Goal: Information Seeking & Learning: Learn about a topic

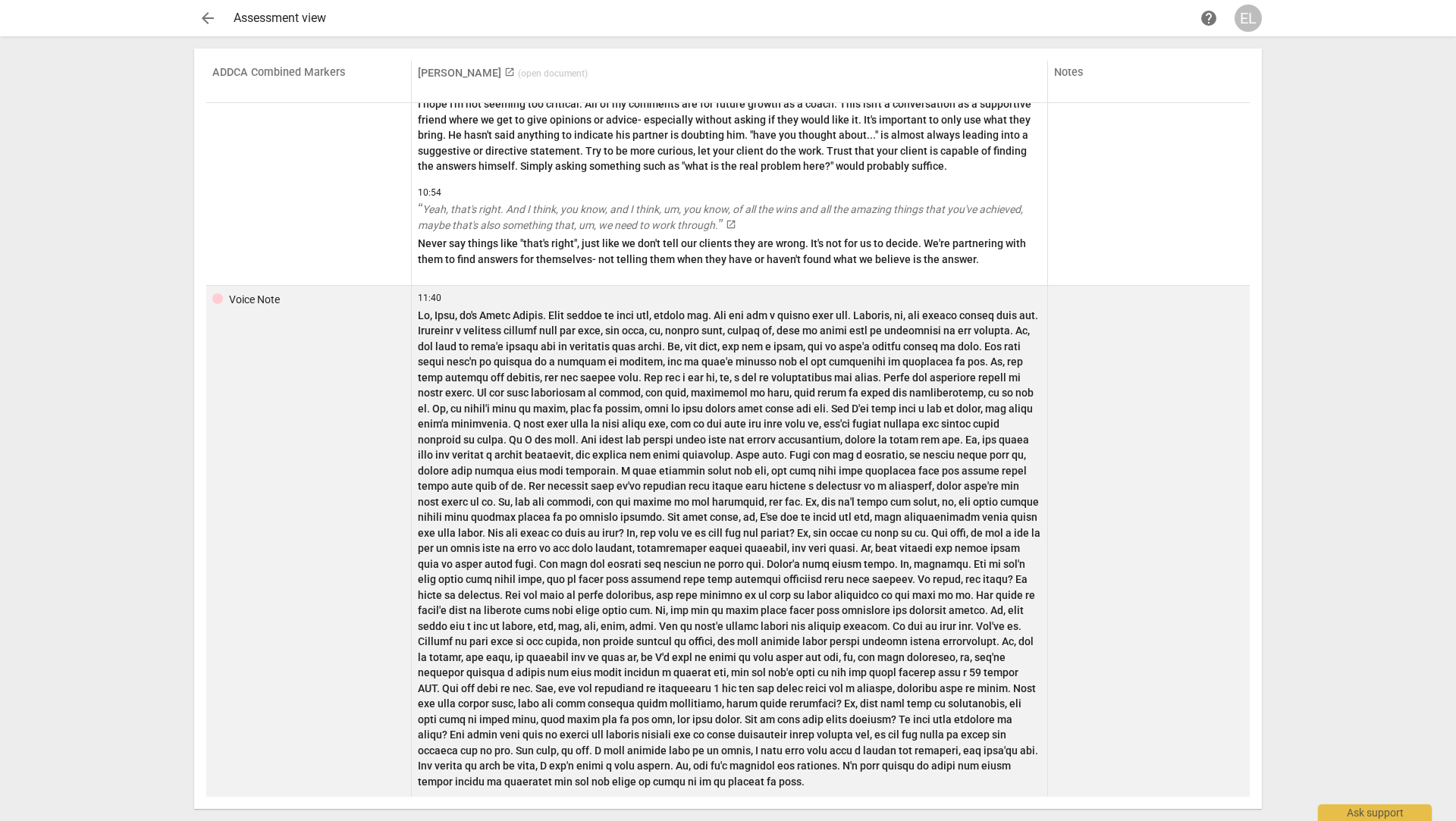
scroll to position [2622, 0]
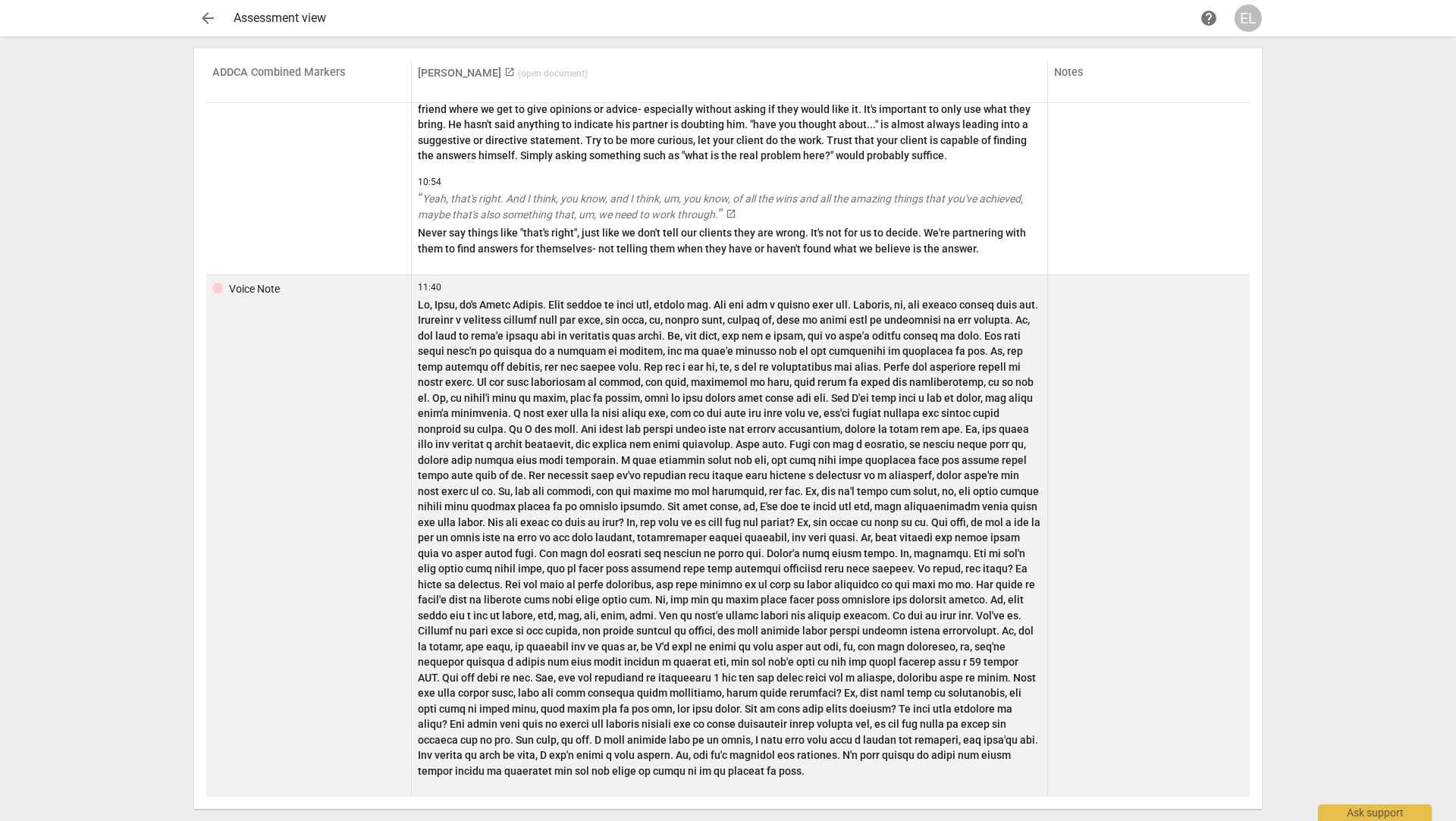
click at [646, 744] on p at bounding box center [729, 538] width 623 height 483
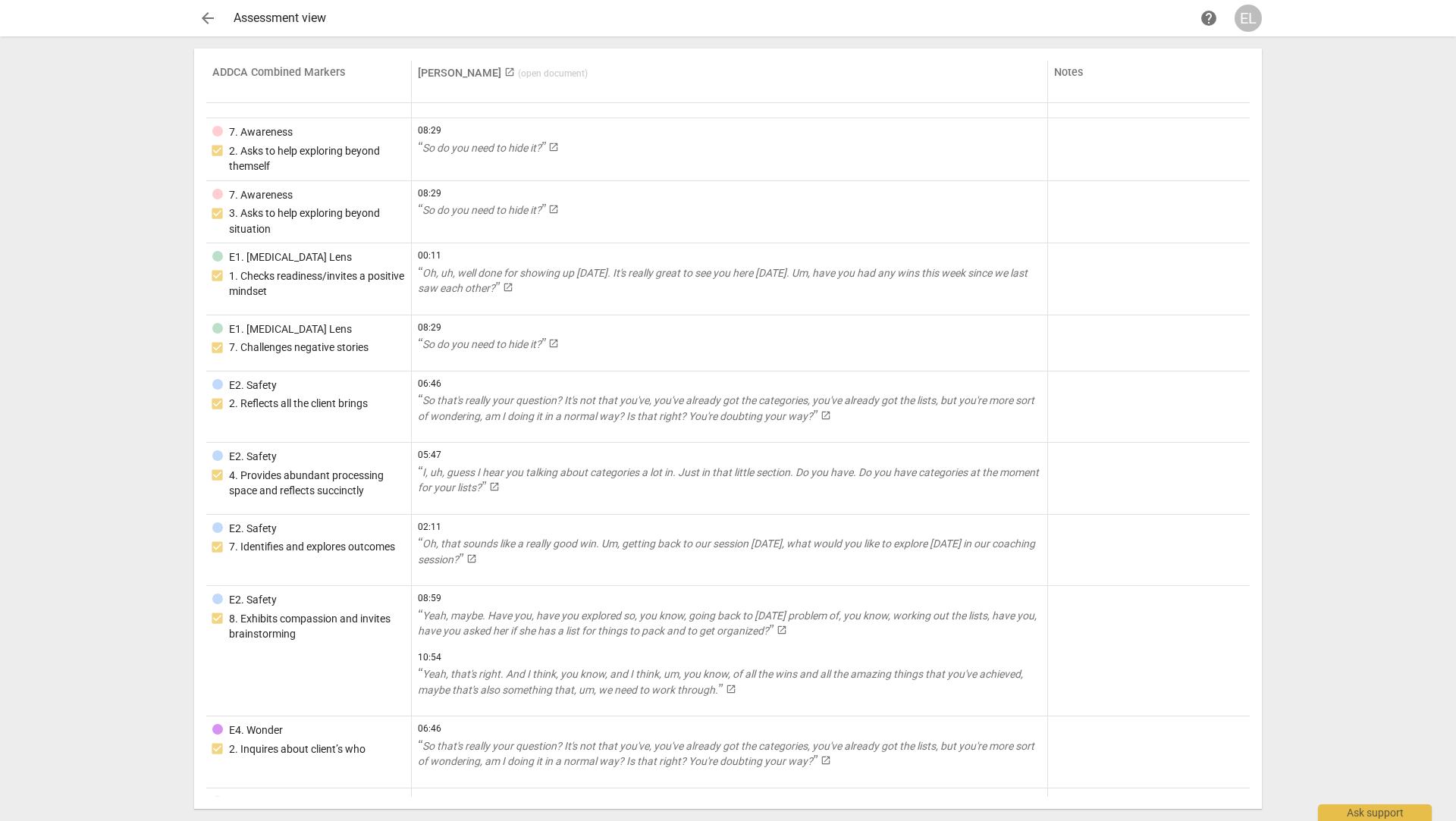
scroll to position [443, 0]
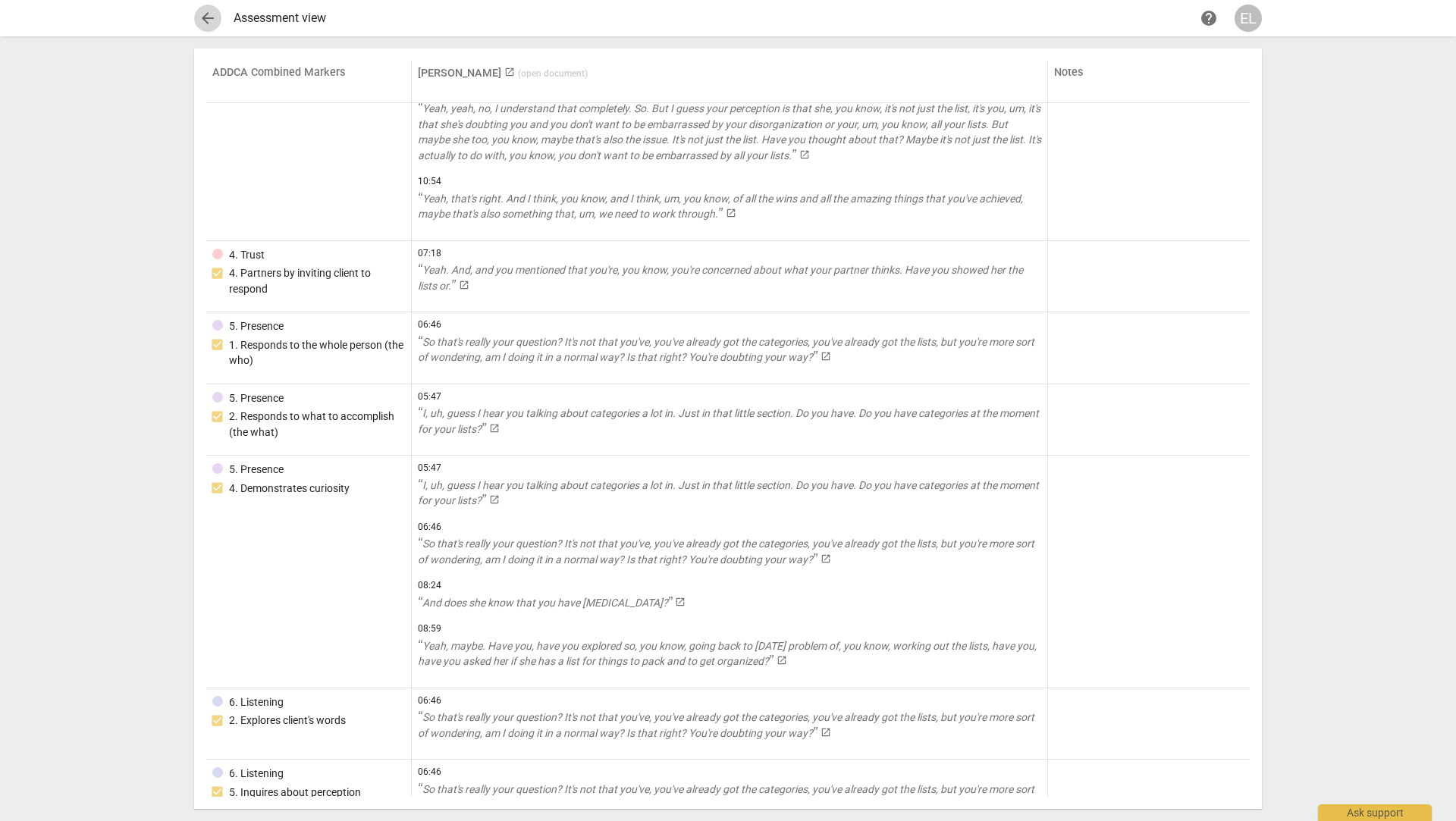
click at [206, 19] on span "arrow_back" at bounding box center [208, 19] width 19 height 19
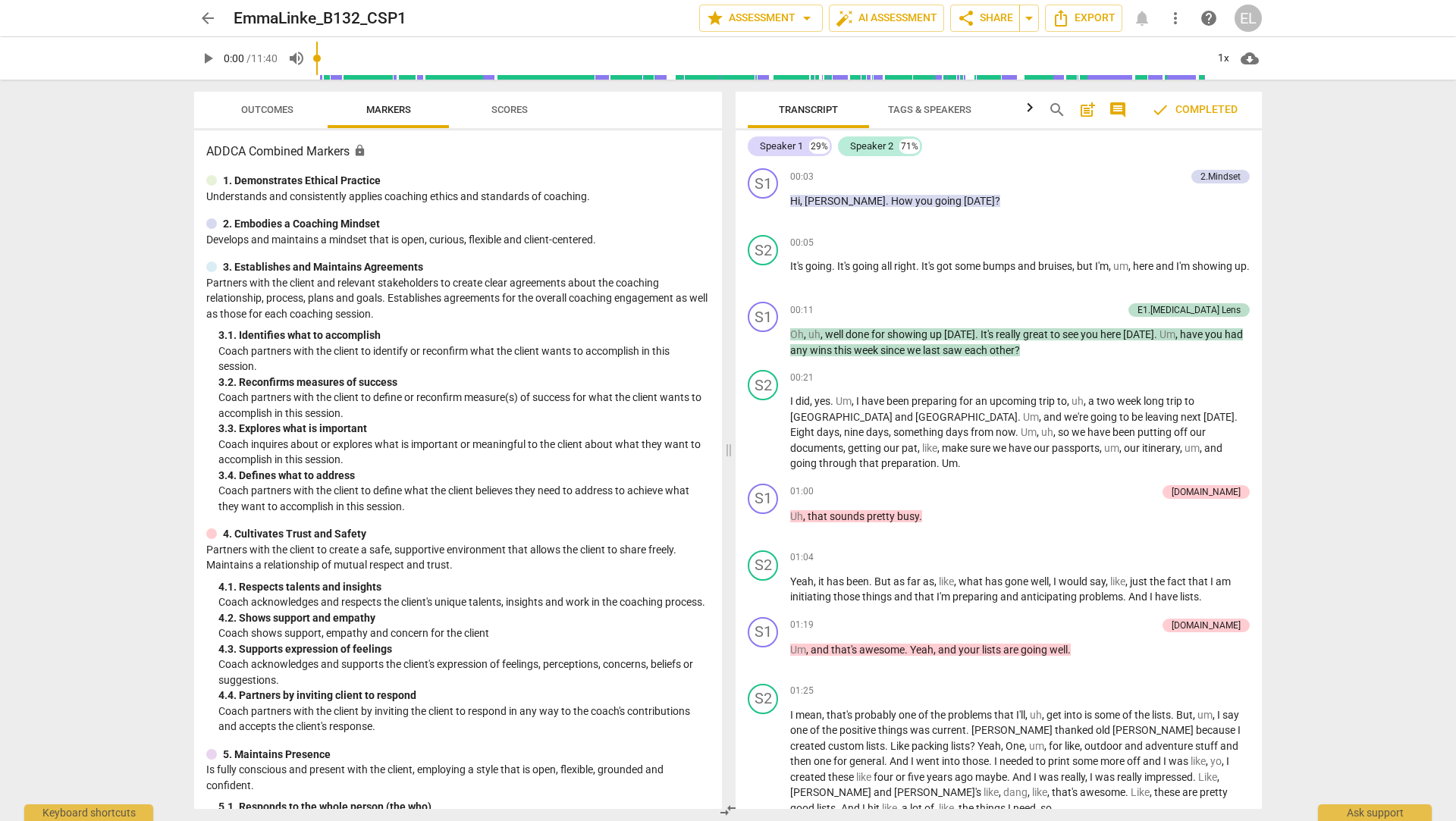
click at [205, 20] on span "arrow_back" at bounding box center [208, 19] width 19 height 19
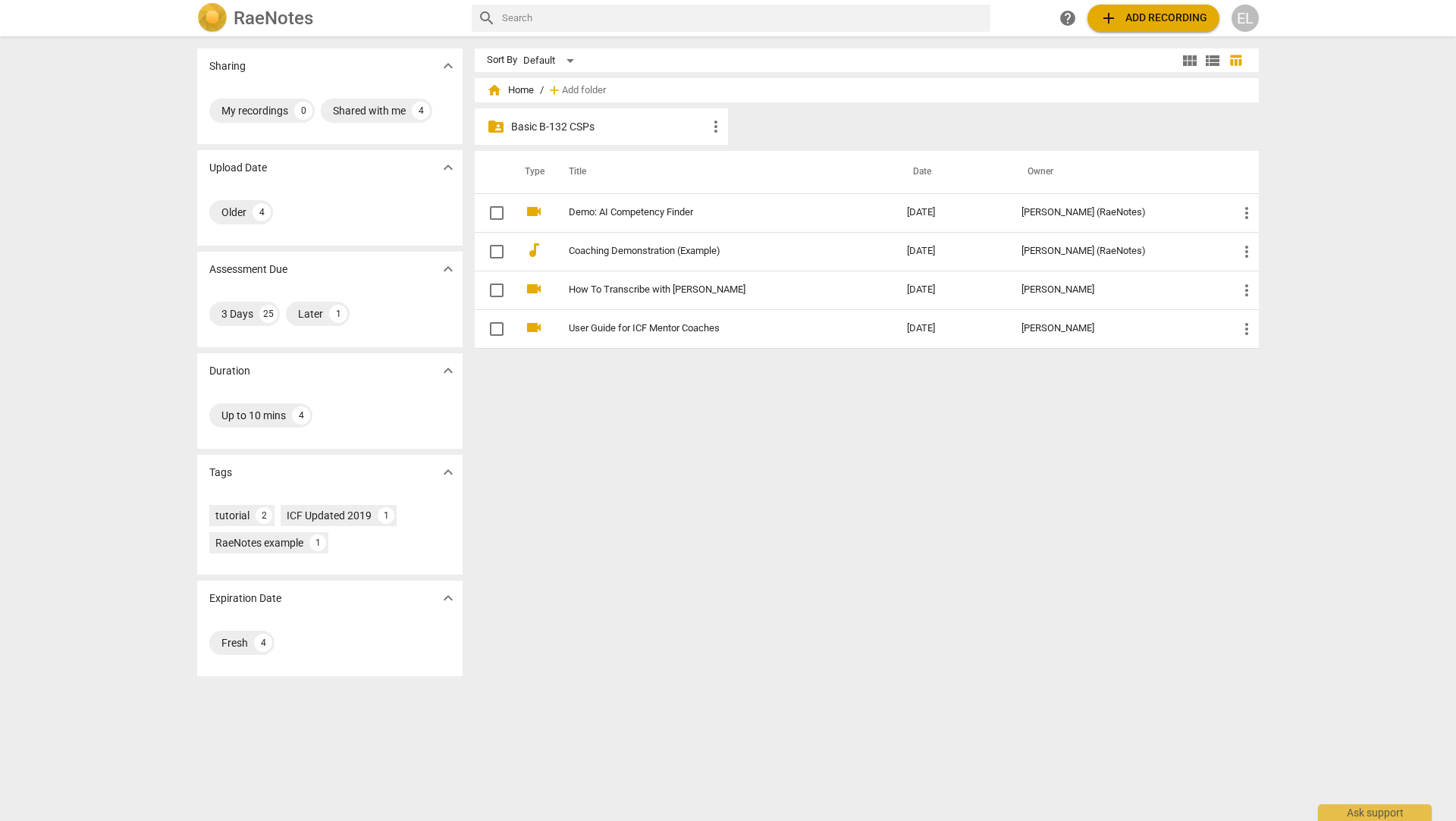
click at [518, 129] on p "Basic B-132 CSPs" at bounding box center [609, 127] width 196 height 16
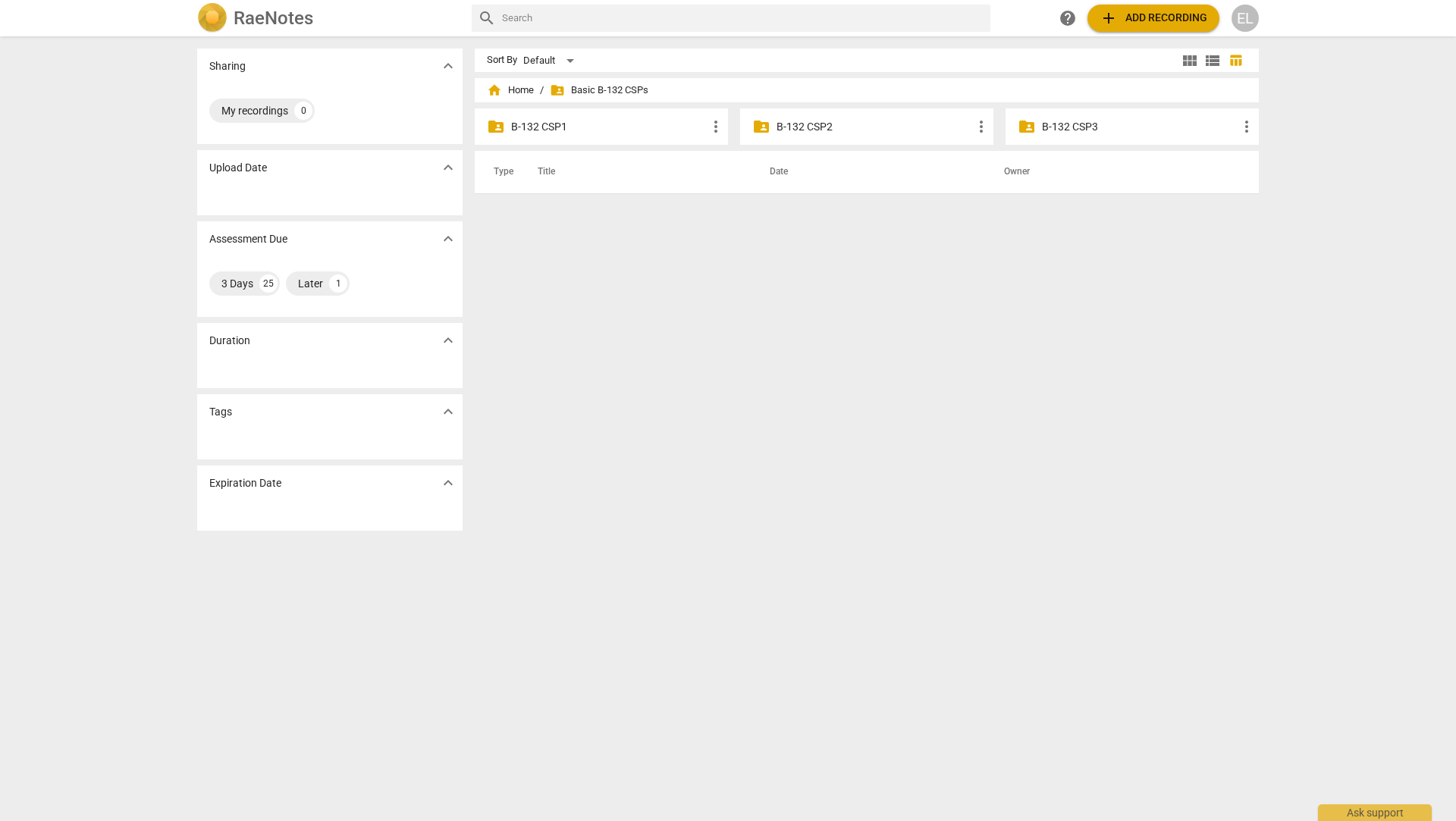
click at [549, 133] on p "B-132 CSP1" at bounding box center [609, 127] width 196 height 16
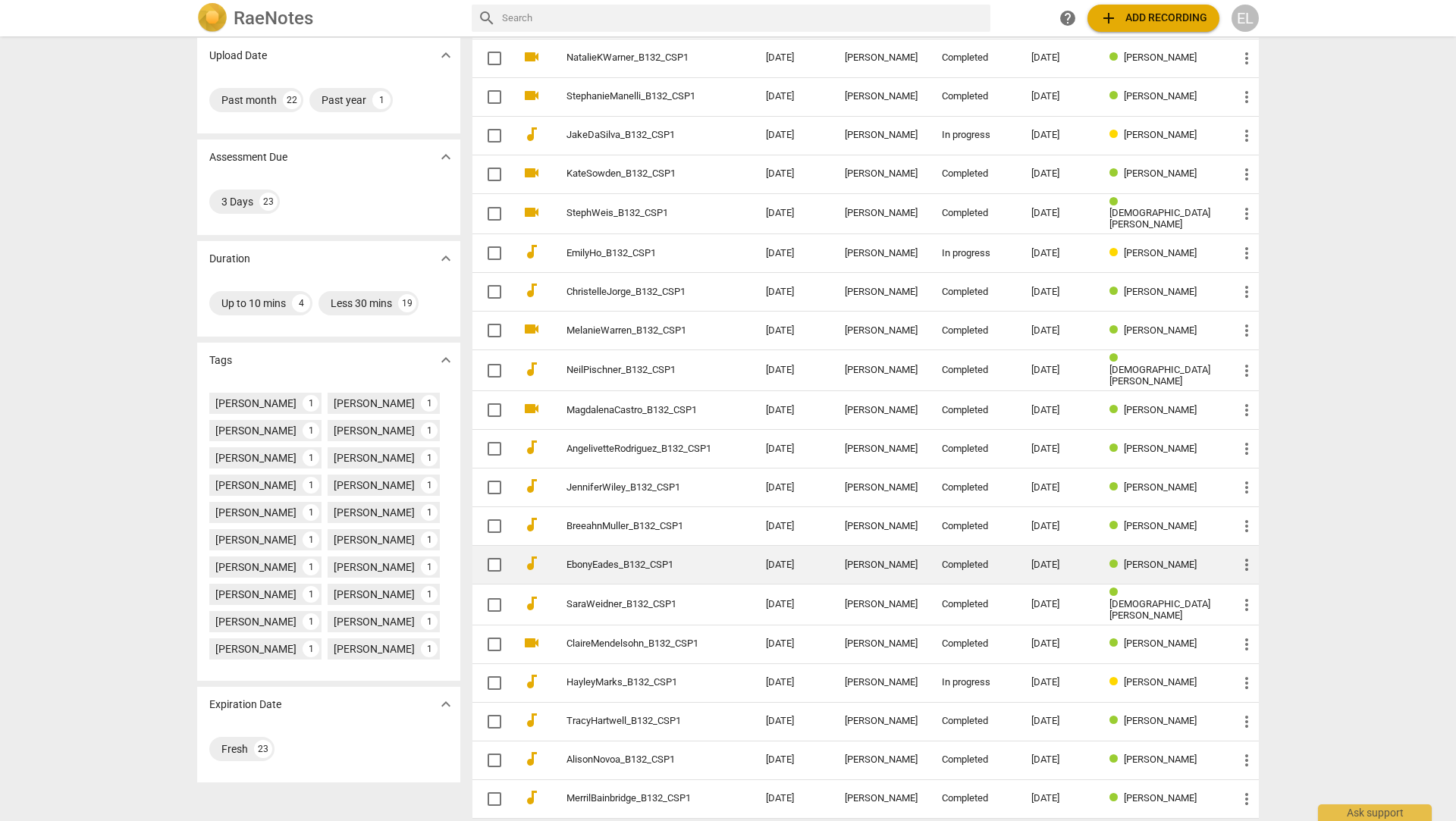
scroll to position [175, 0]
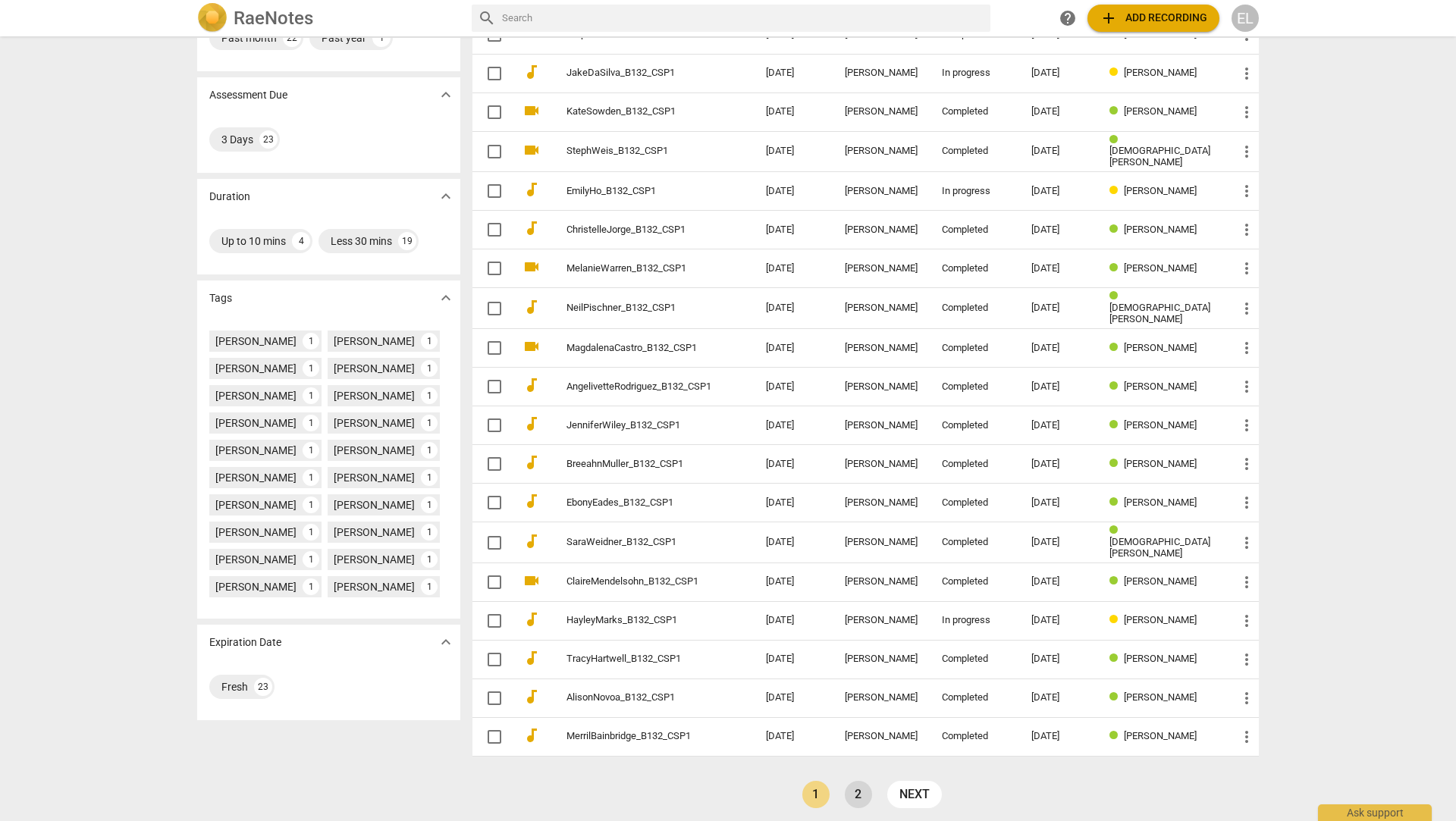
click at [866, 793] on link "2" at bounding box center [858, 795] width 27 height 27
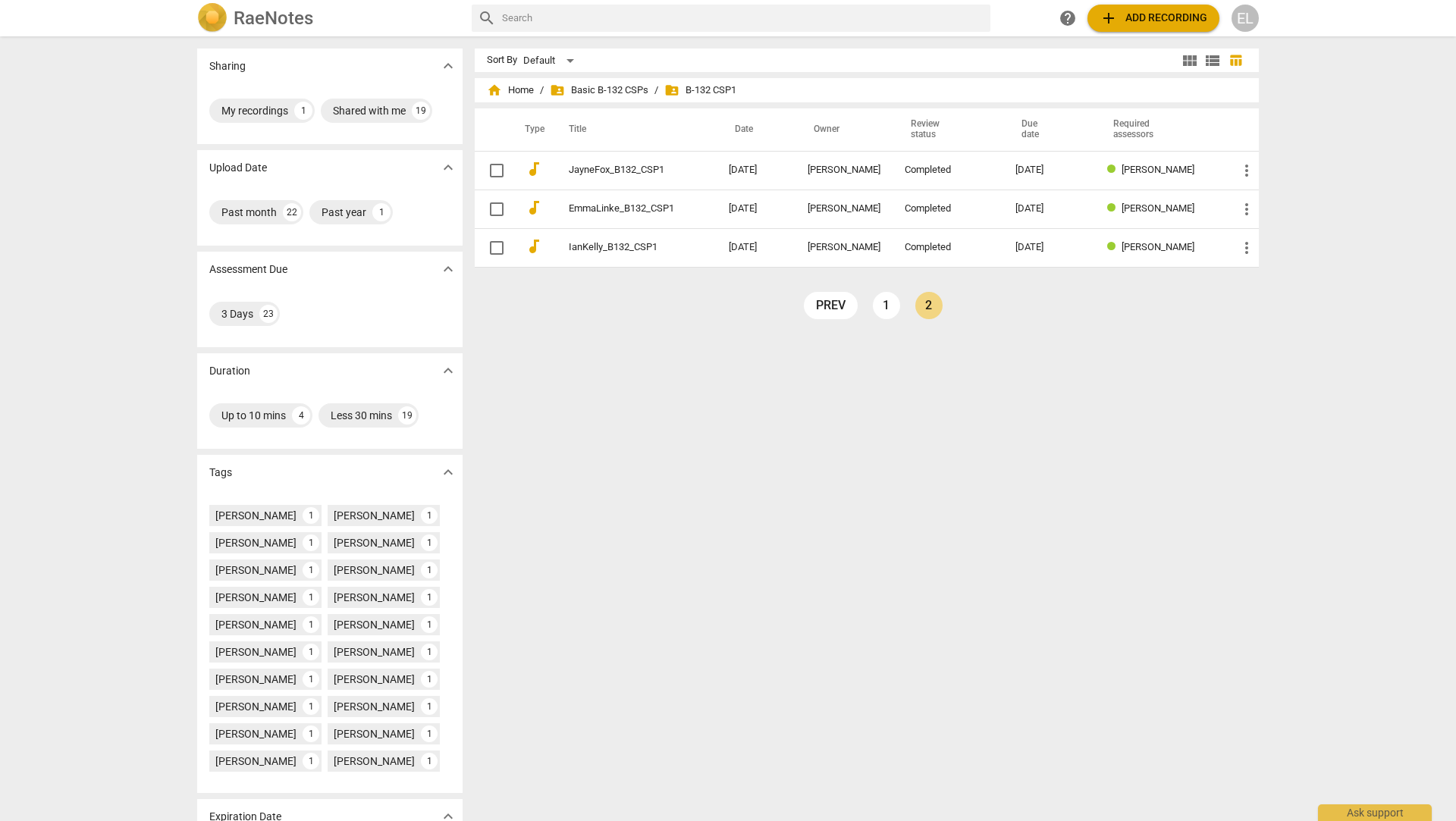
scroll to position [79, 0]
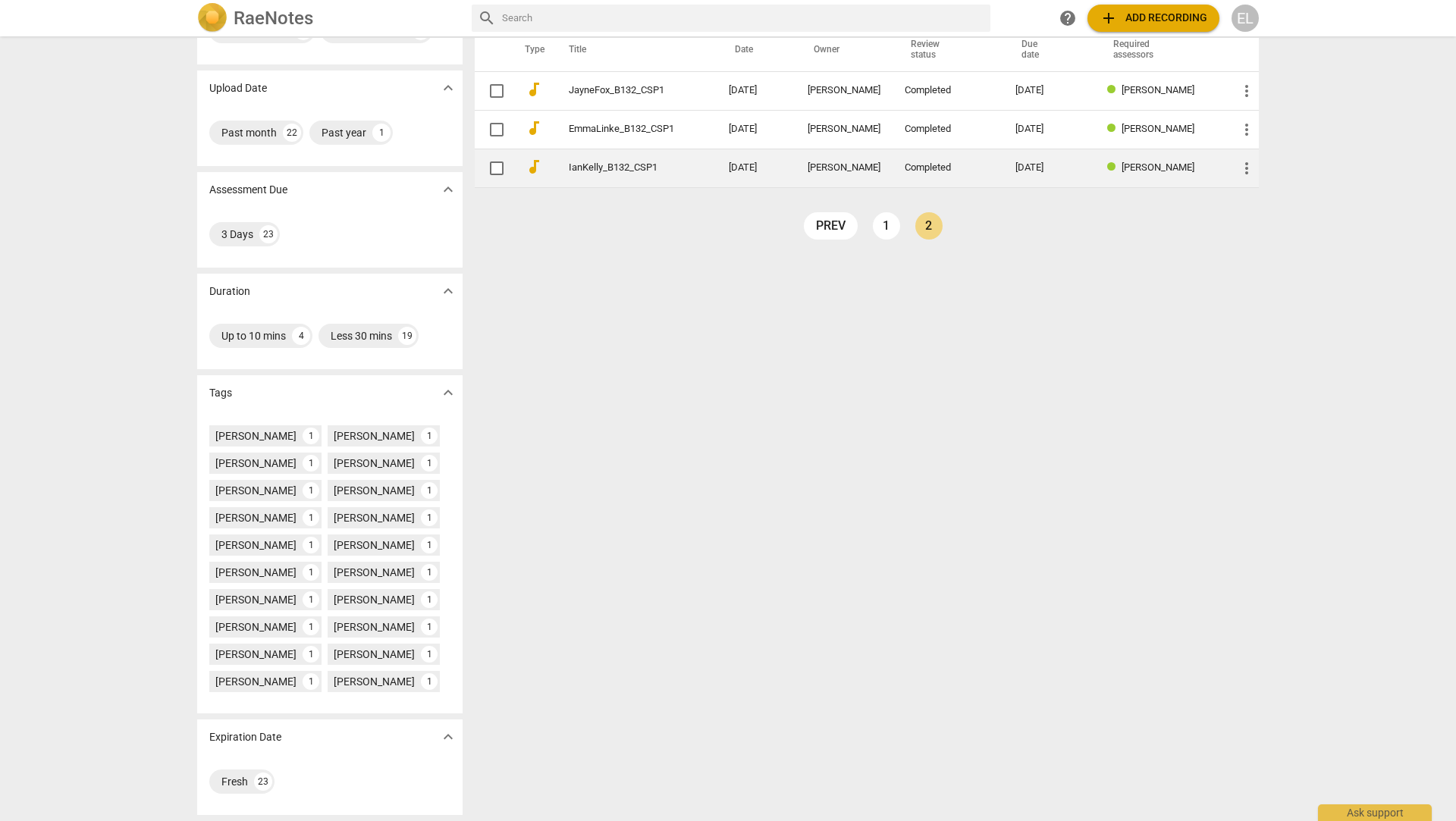
click at [635, 169] on link "IanKelly_B132_CSP1" at bounding box center [621, 167] width 105 height 11
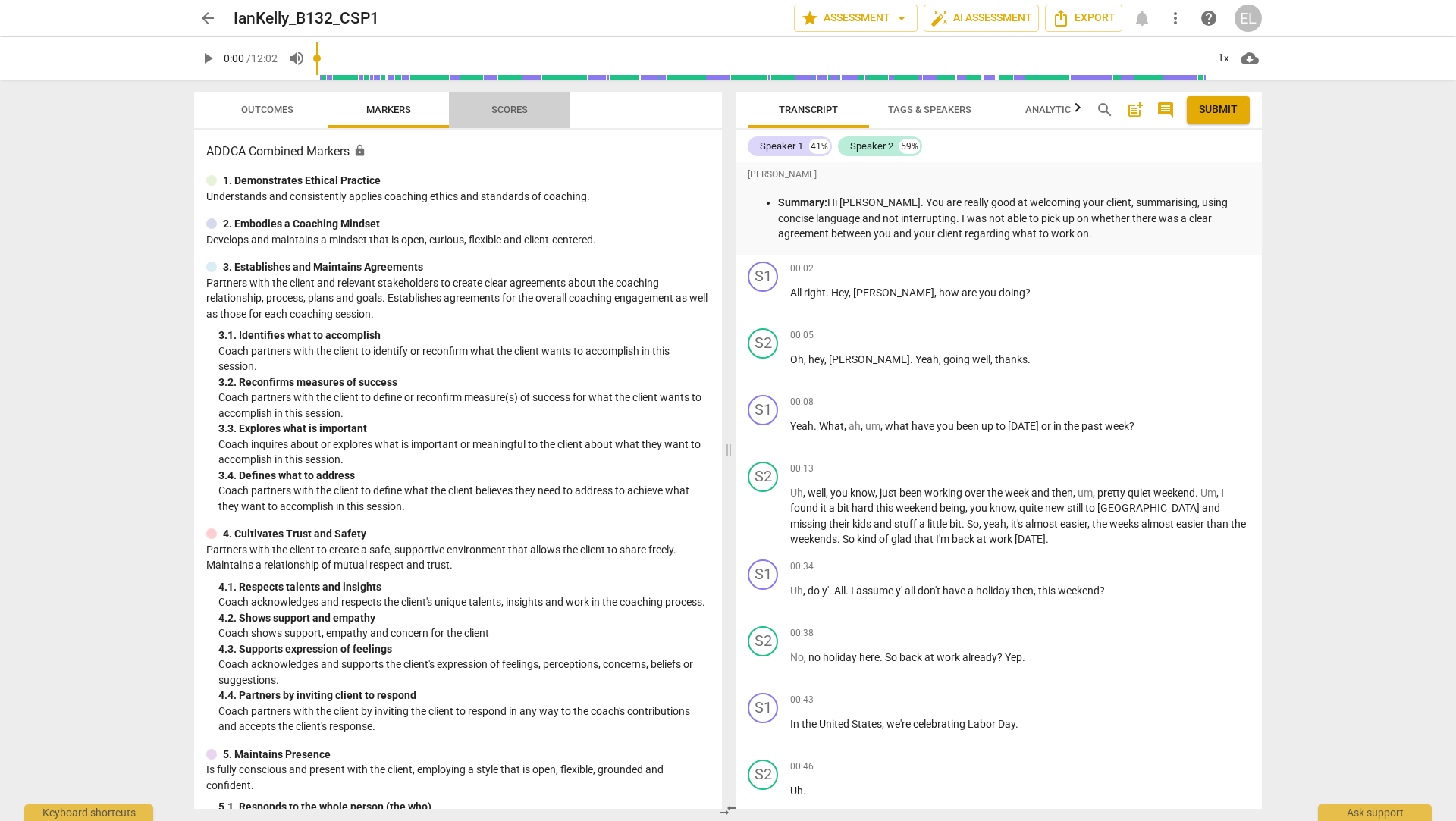
click at [507, 114] on span "Scores" at bounding box center [509, 109] width 36 height 11
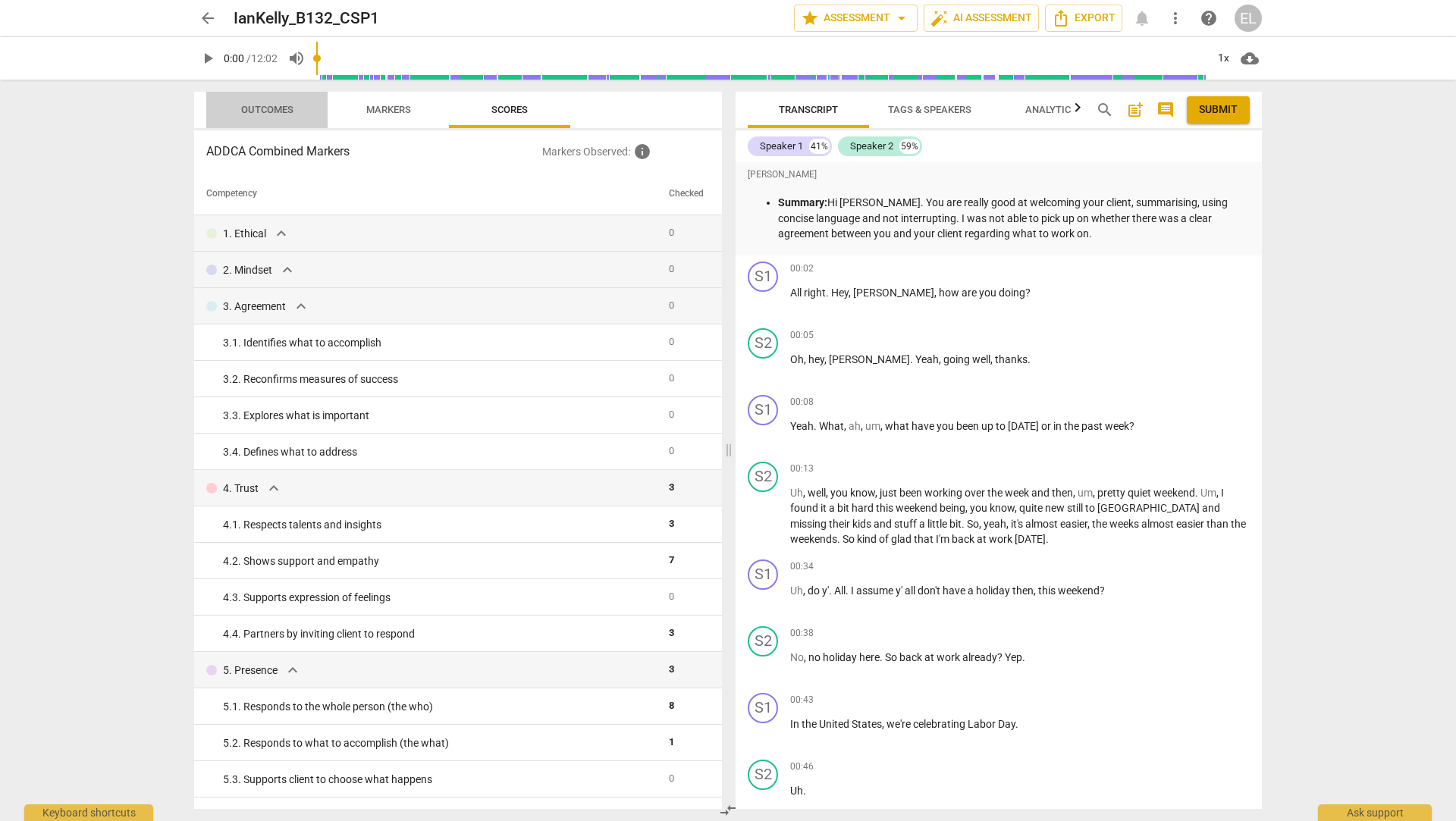
click at [289, 112] on span "Outcomes" at bounding box center [267, 109] width 52 height 11
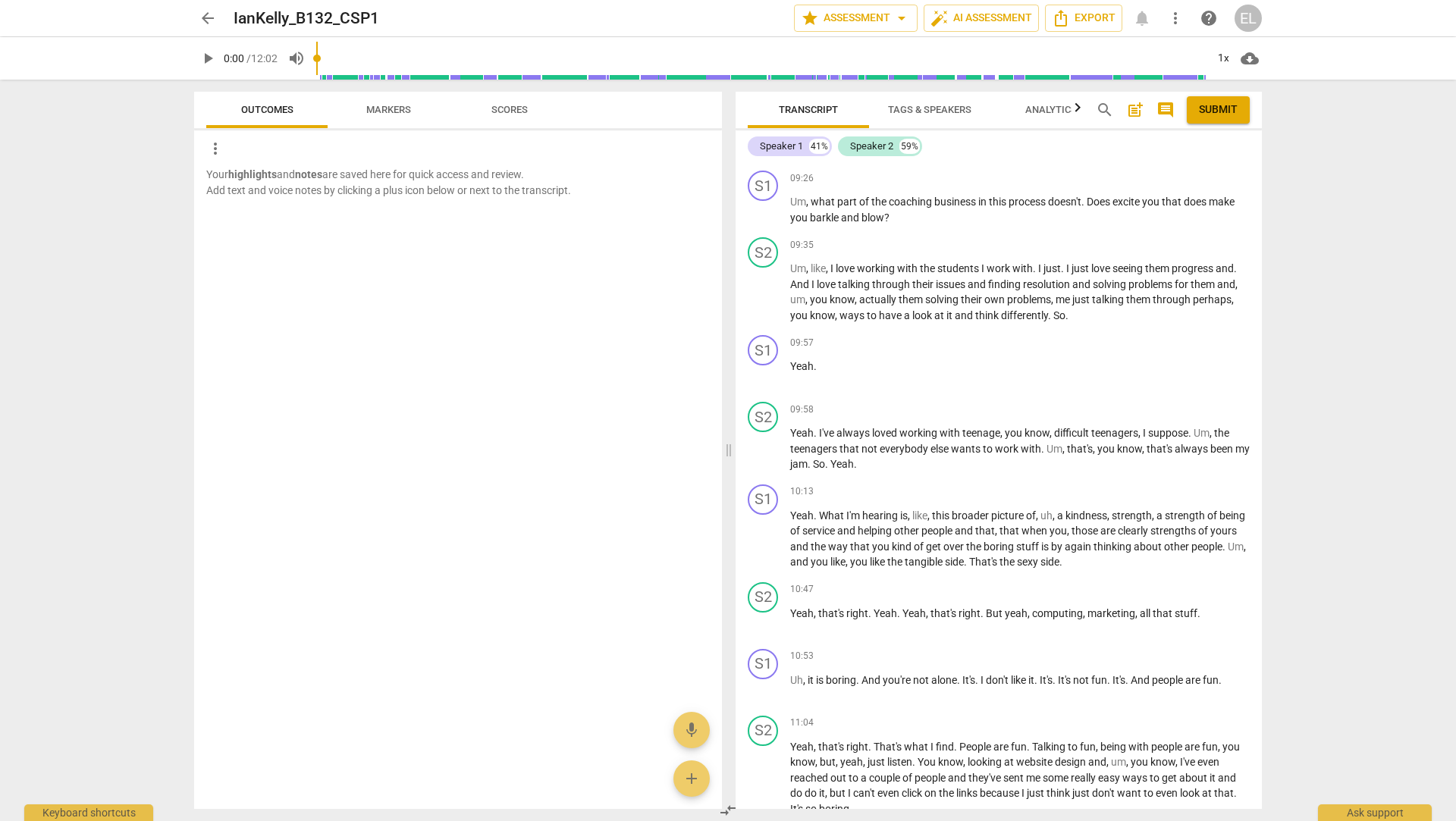
scroll to position [4571, 0]
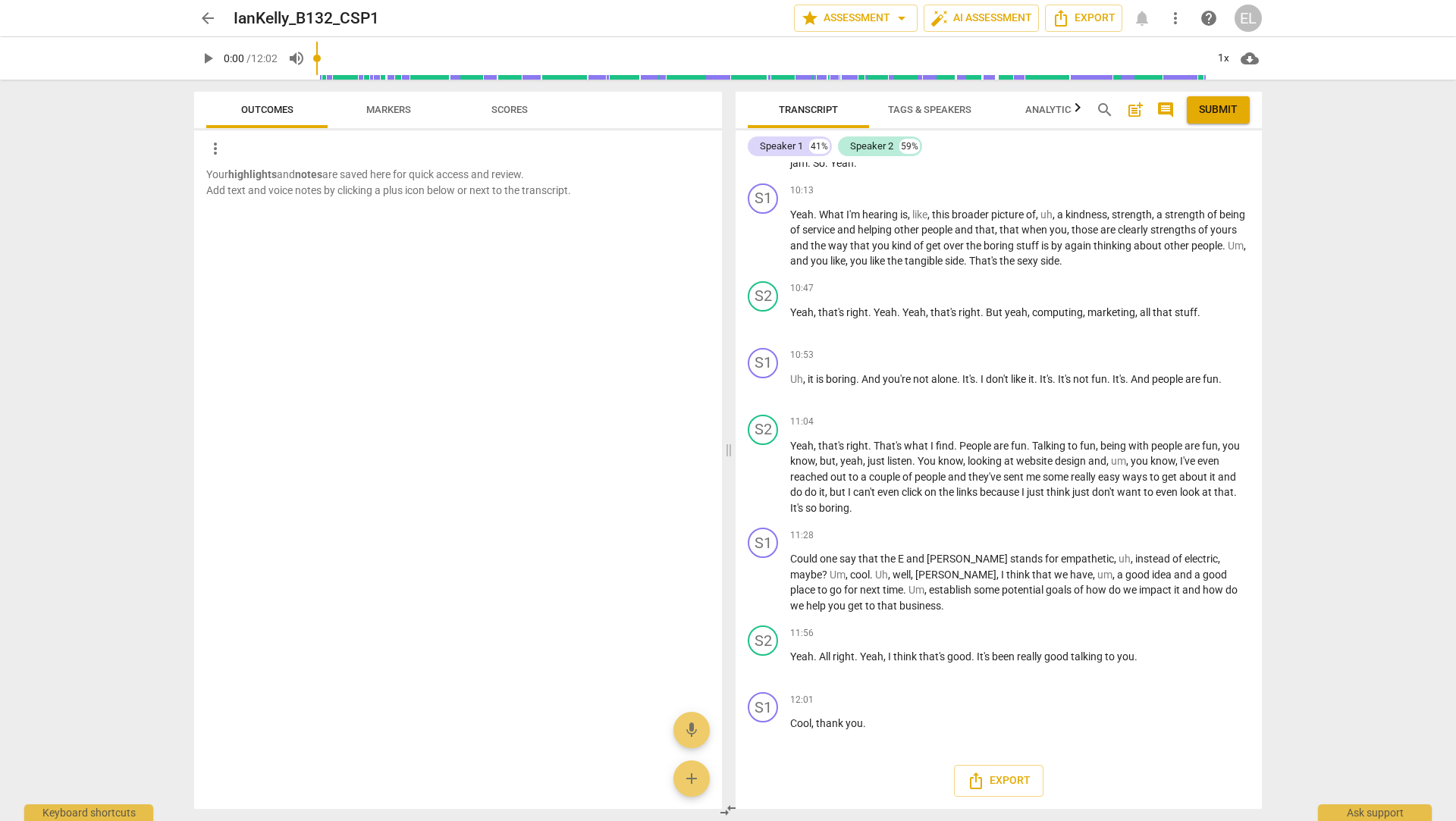
click at [379, 111] on span "Markers" at bounding box center [388, 109] width 45 height 11
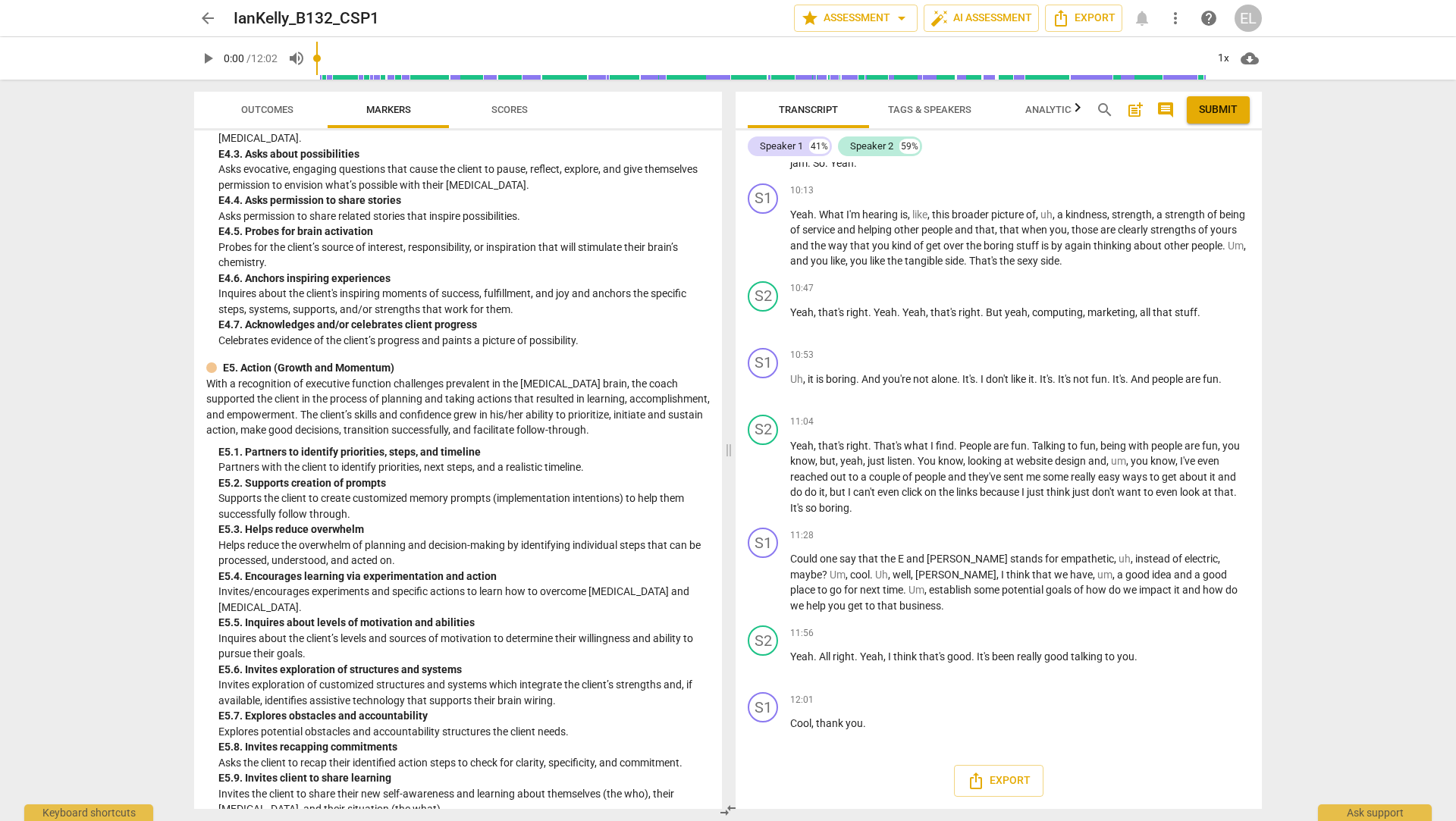
scroll to position [3692, 0]
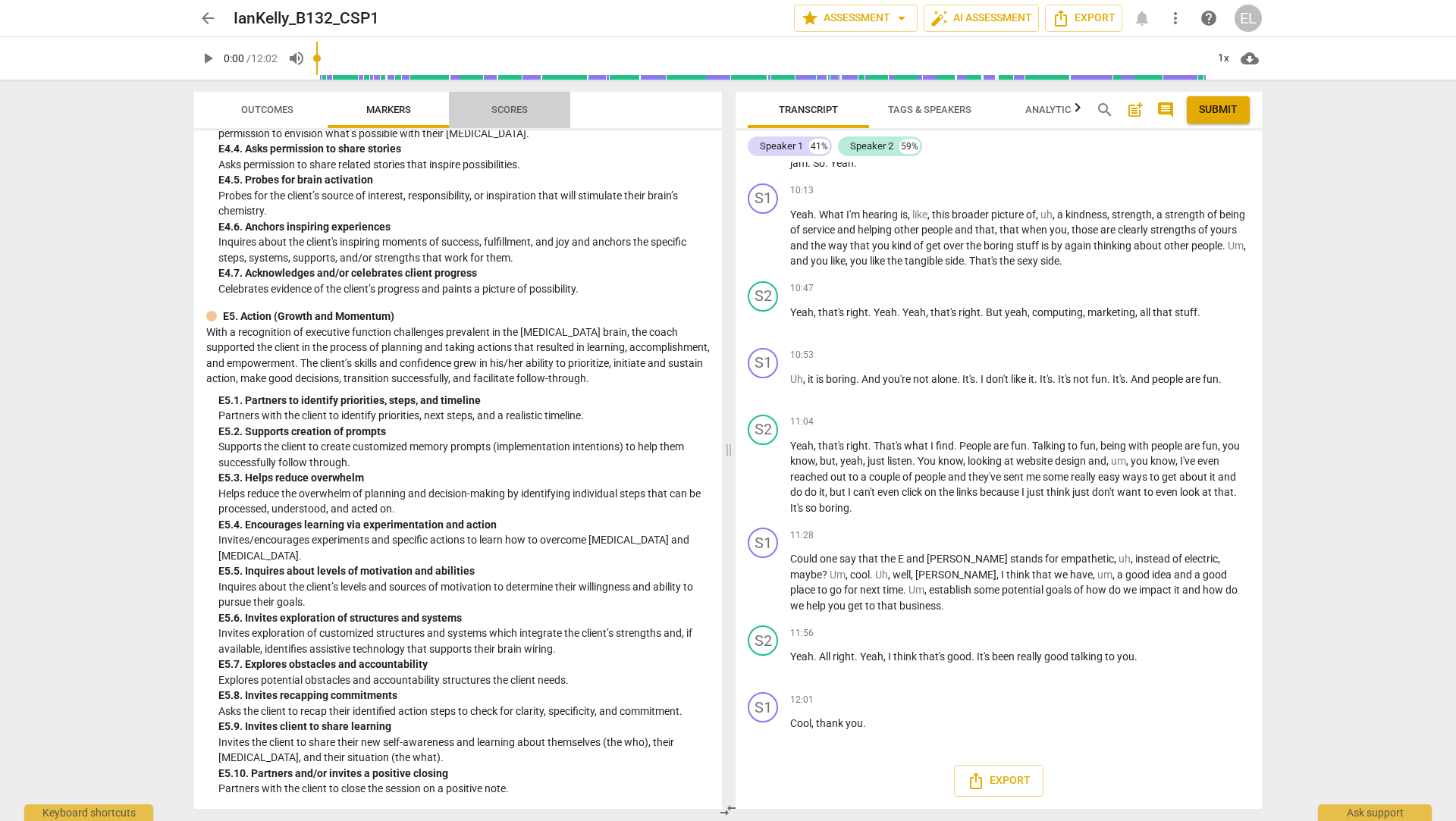
click at [513, 108] on span "Scores" at bounding box center [509, 109] width 36 height 11
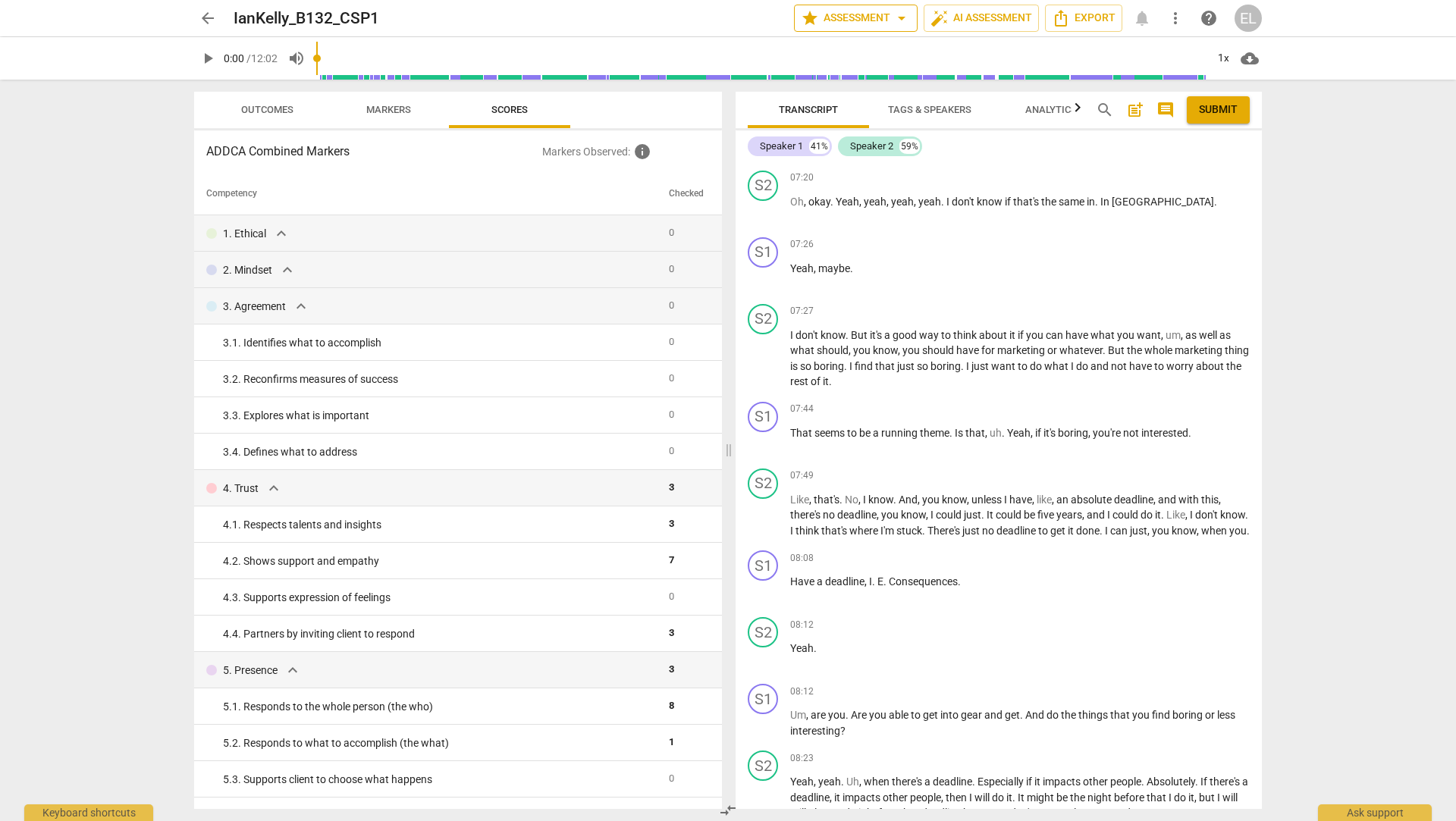
scroll to position [3267, 0]
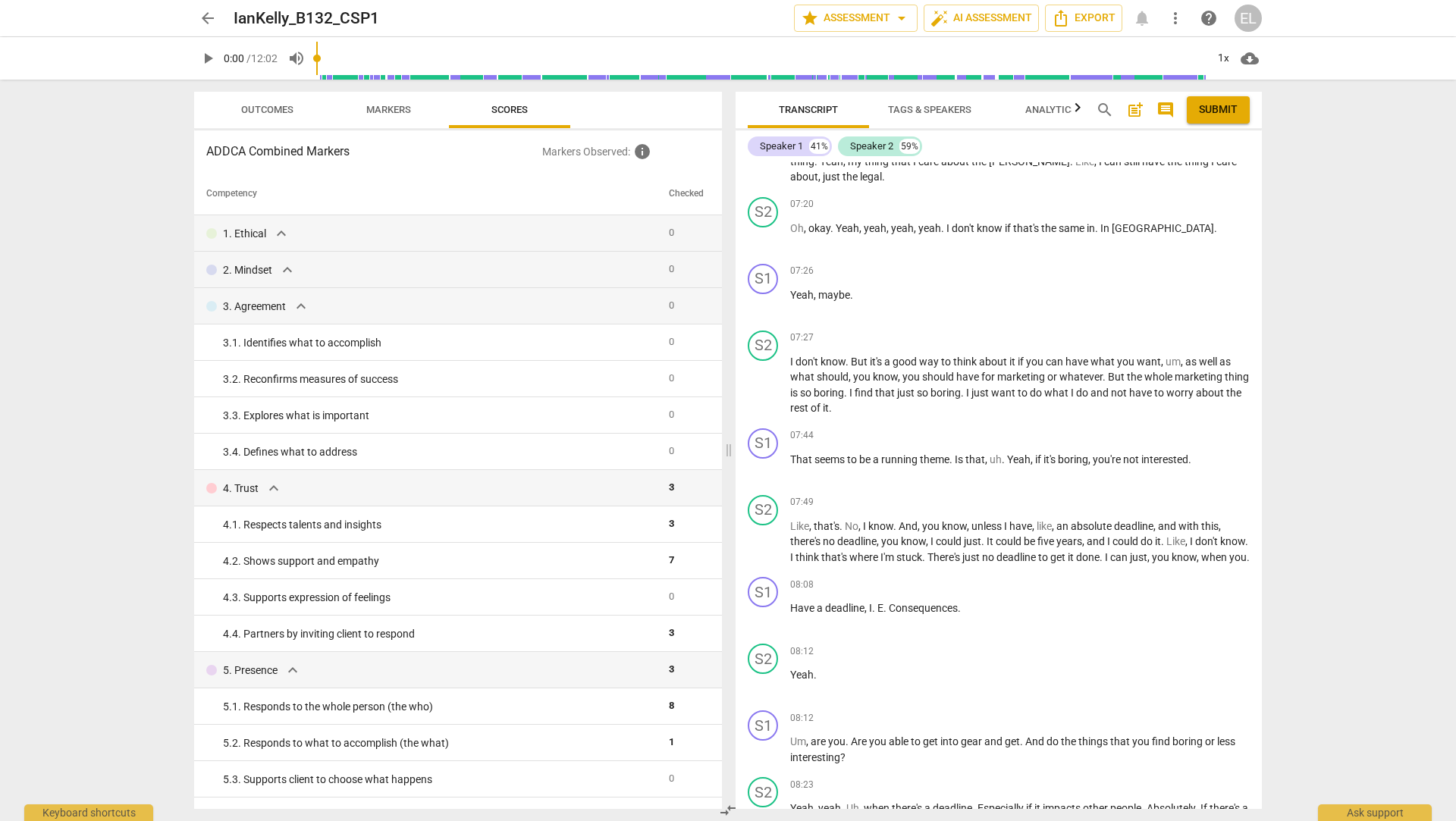
click at [1060, 109] on span "Analytics" at bounding box center [1050, 109] width 51 height 11
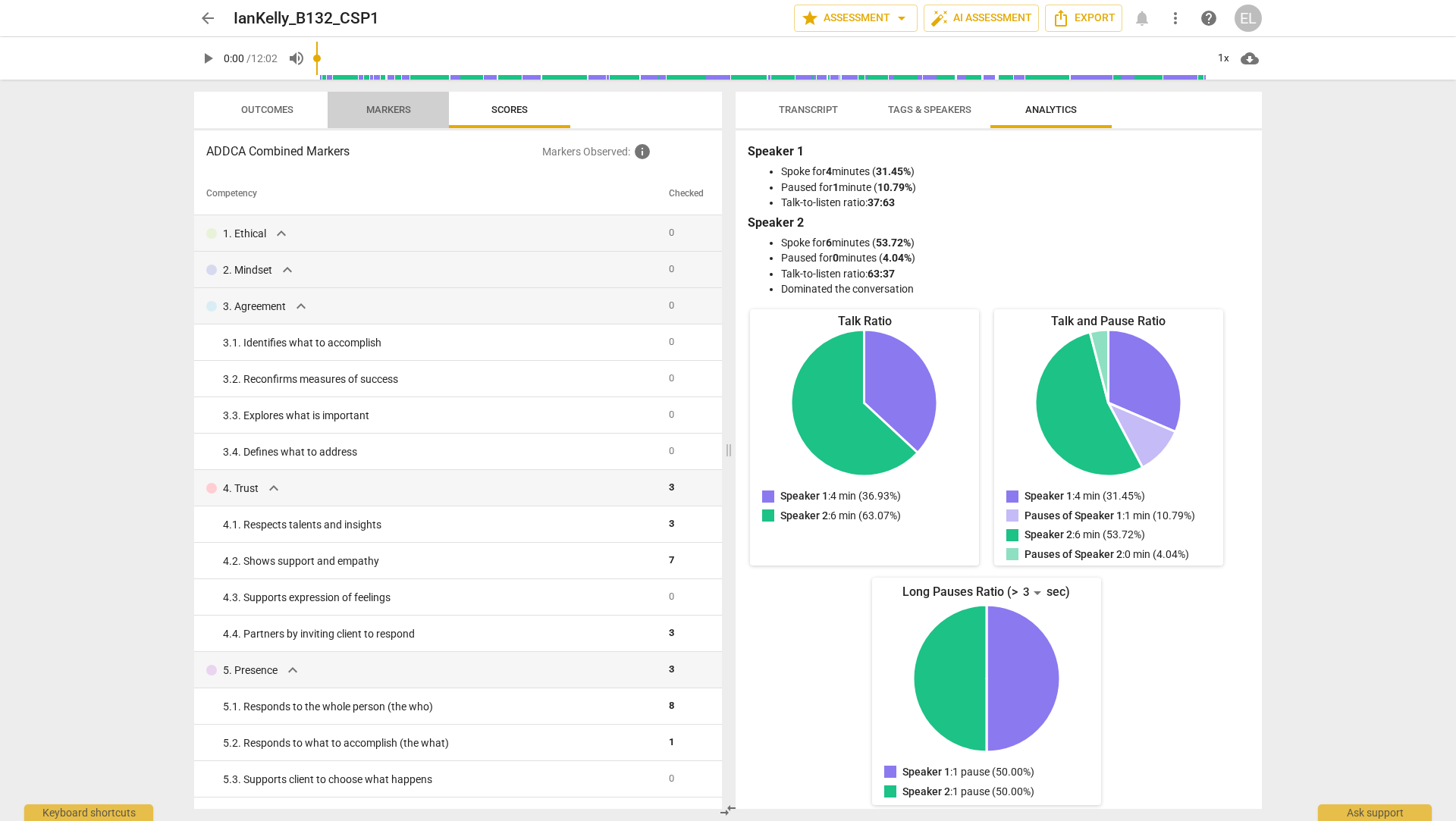
click at [366, 111] on span "Markers" at bounding box center [388, 109] width 45 height 11
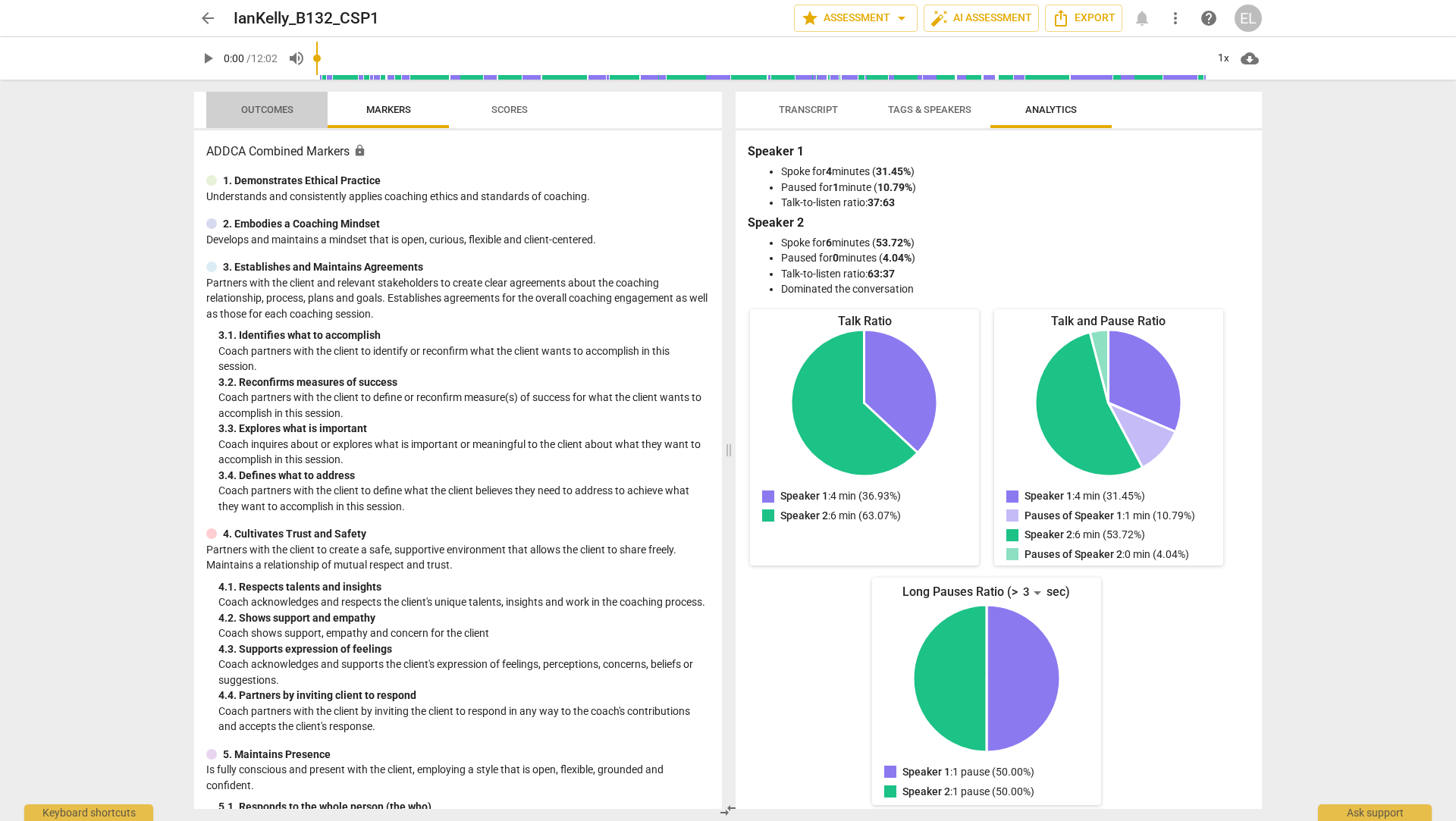
click at [264, 111] on span "Outcomes" at bounding box center [267, 109] width 52 height 11
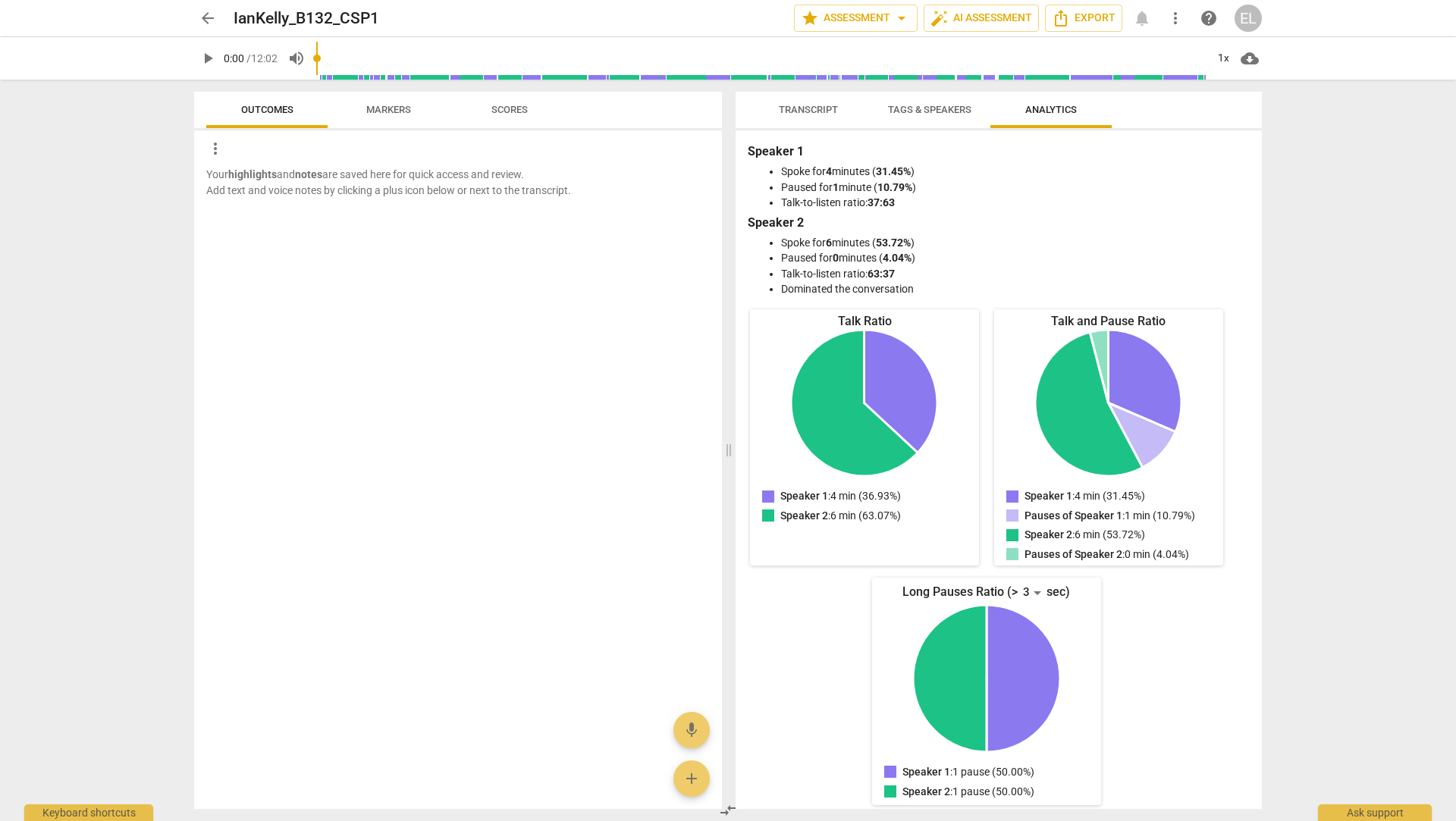
scroll to position [7, 0]
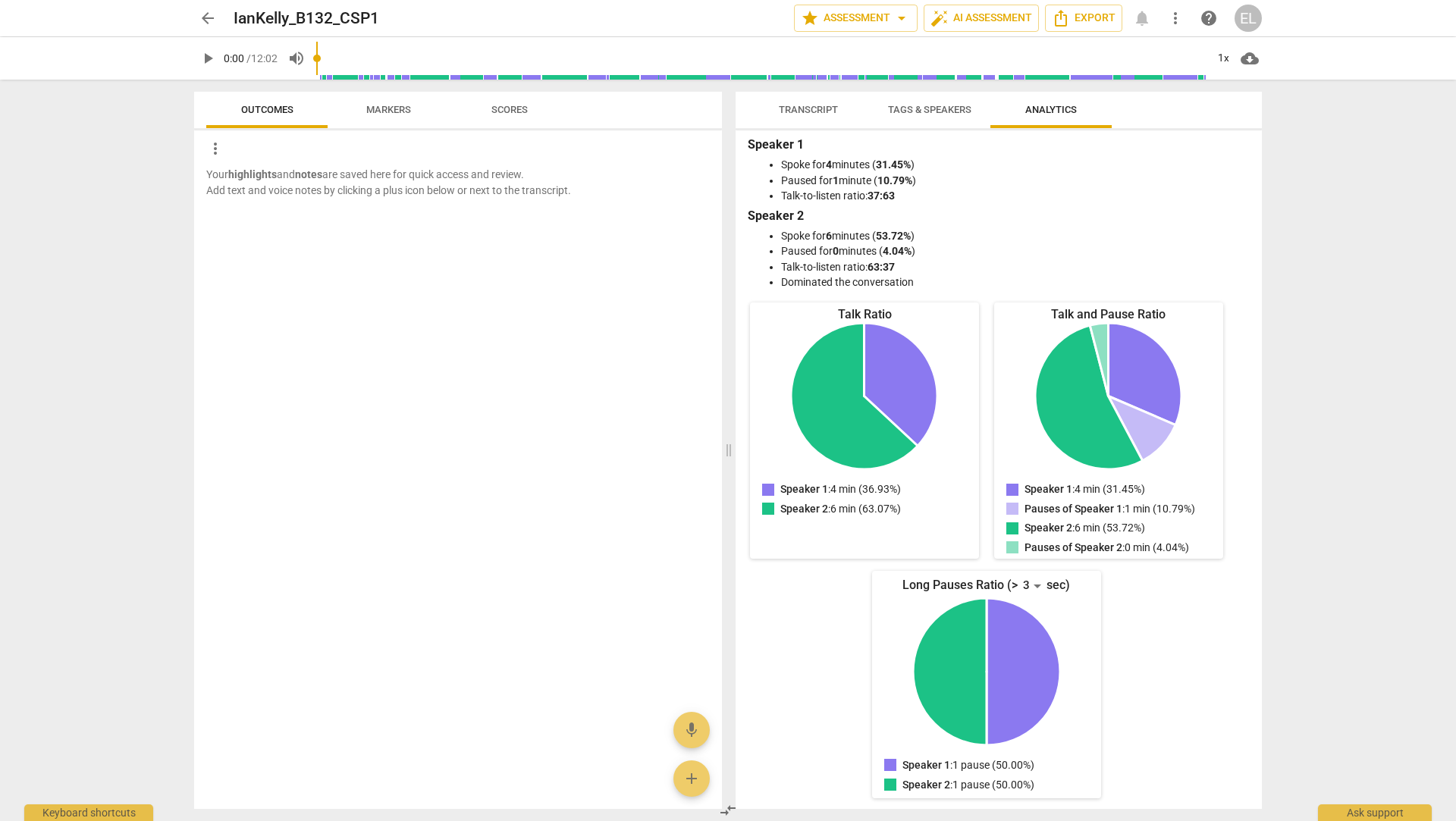
click at [803, 109] on span "Transcript" at bounding box center [808, 109] width 59 height 11
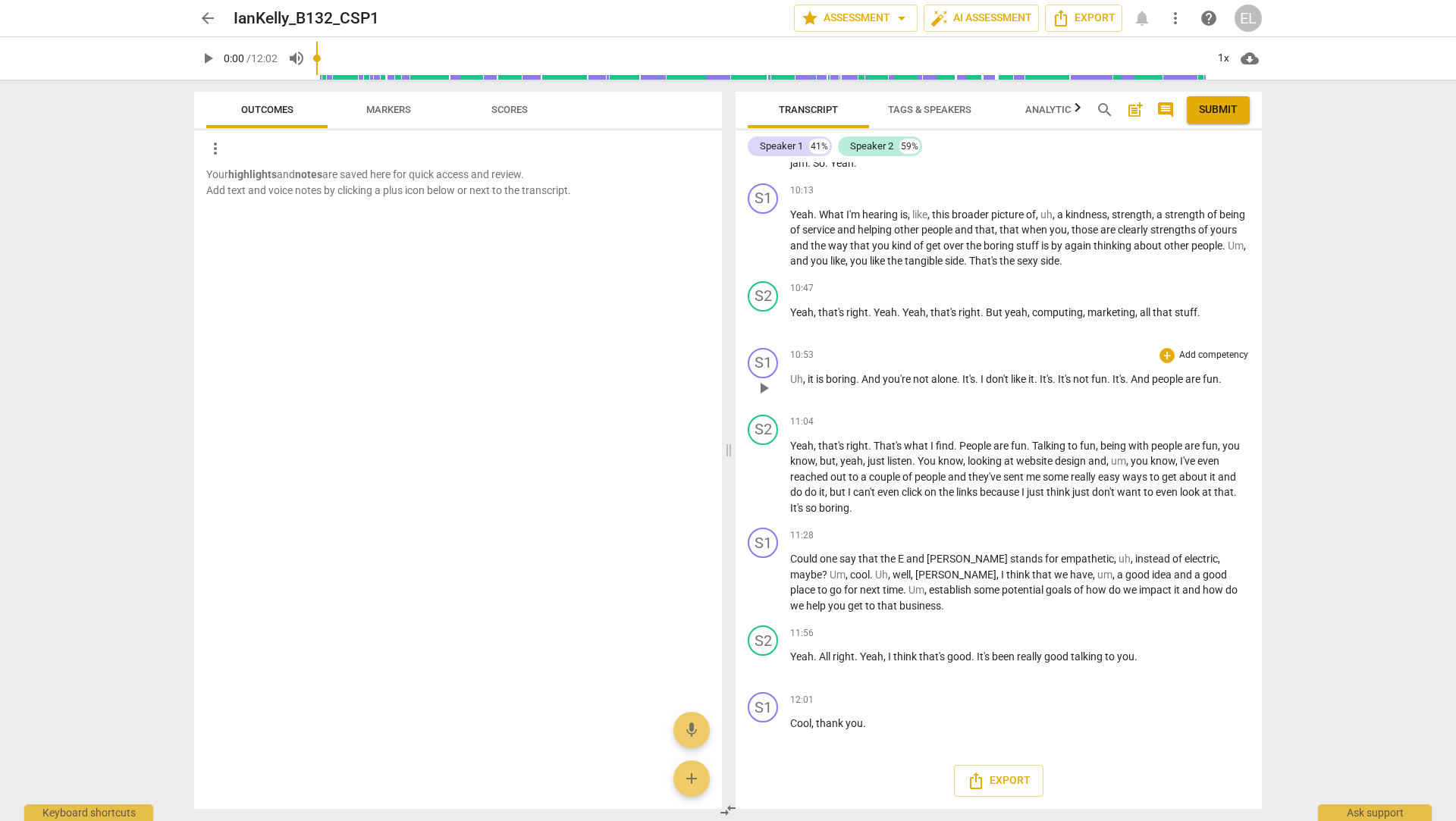
scroll to position [4568, 0]
click at [1064, 109] on span "Analytics" at bounding box center [1050, 109] width 51 height 11
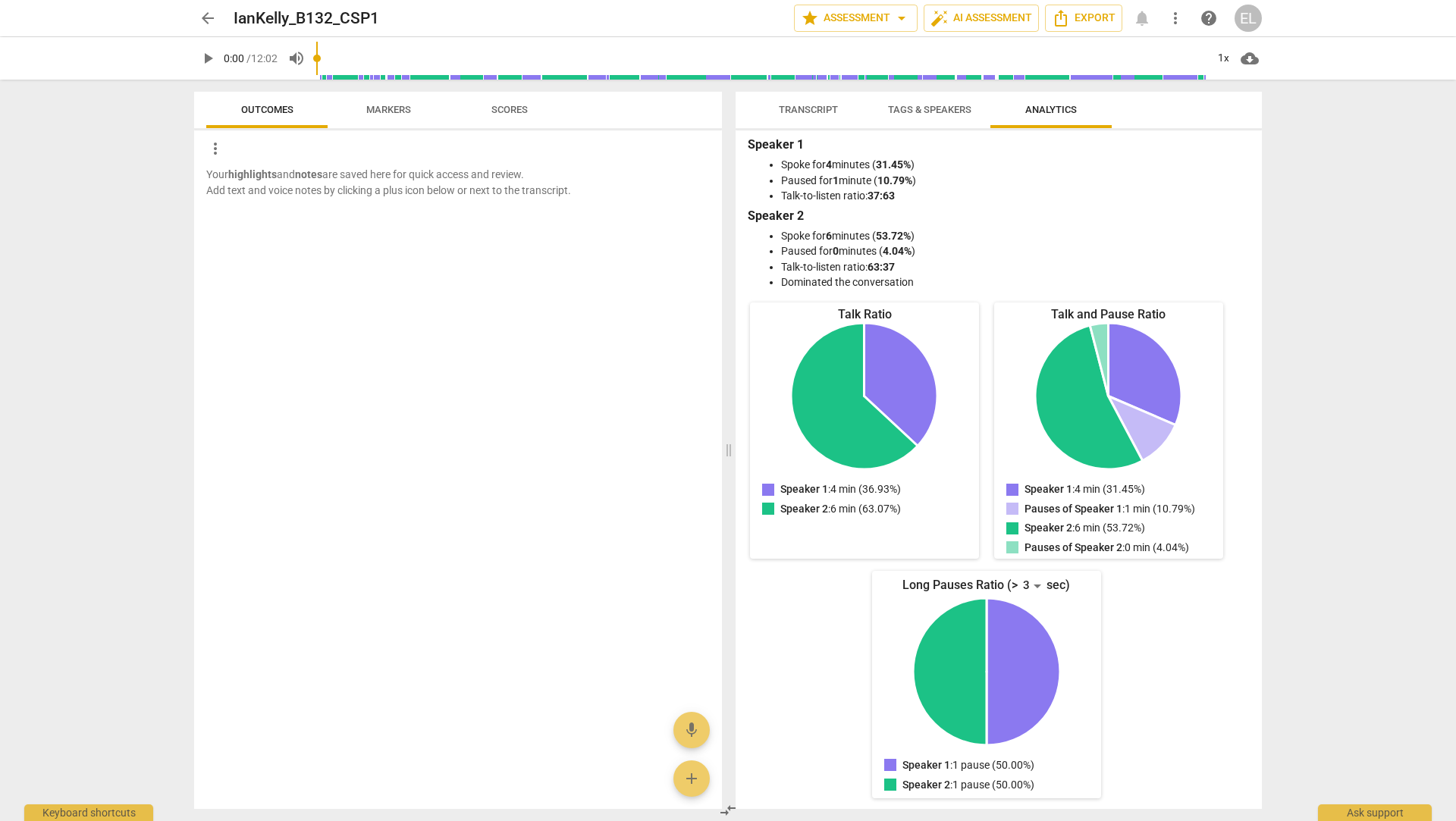
click at [224, 20] on div "arrow_back IanKelly_B132_CSP1 edit star Assessment arrow_drop_down auto_fix_hig…" at bounding box center [728, 18] width 1068 height 27
click at [201, 11] on span "arrow_back" at bounding box center [208, 19] width 19 height 19
